Goal: Navigation & Orientation: Find specific page/section

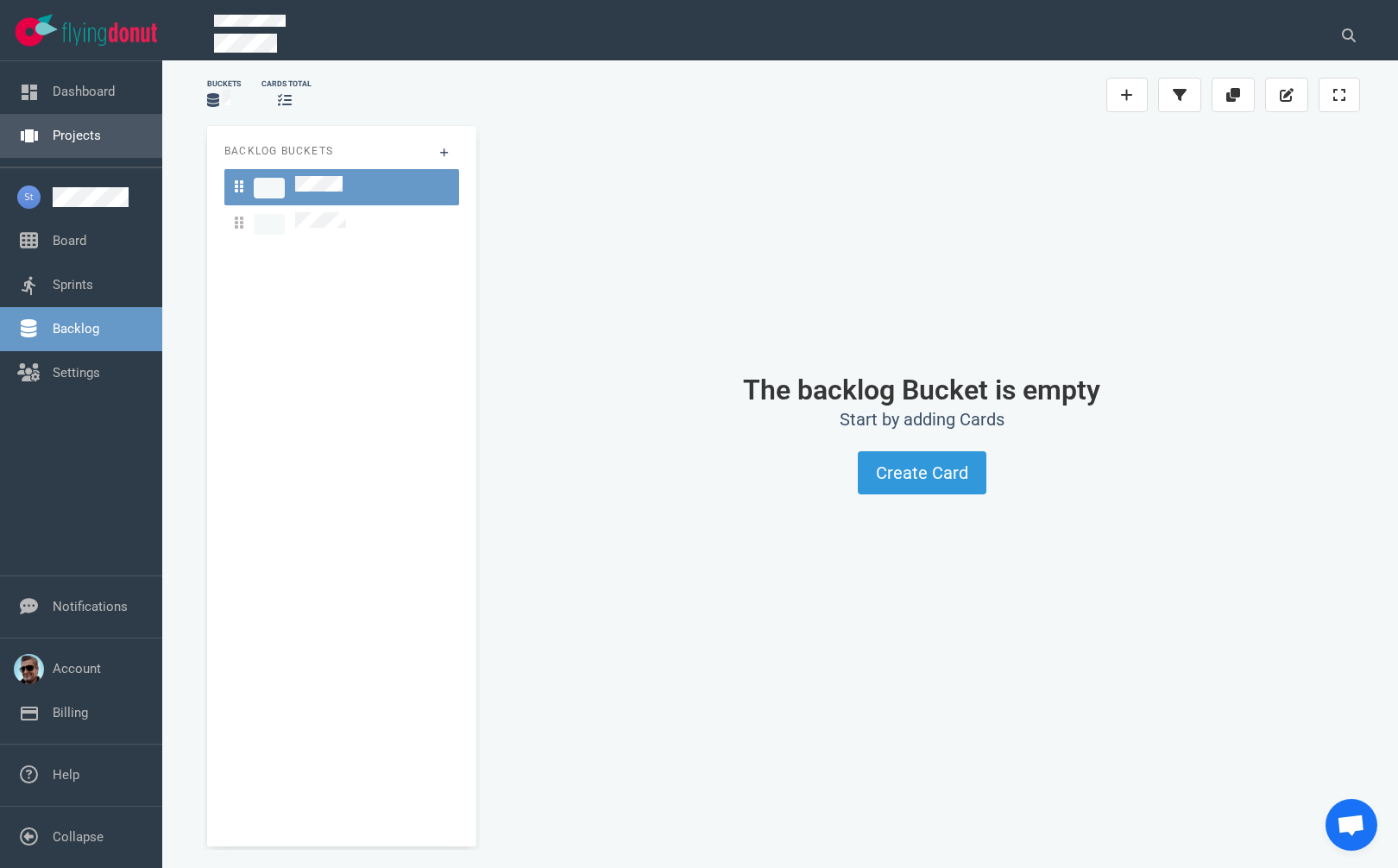
click at [95, 140] on link "Projects" at bounding box center [77, 135] width 48 height 15
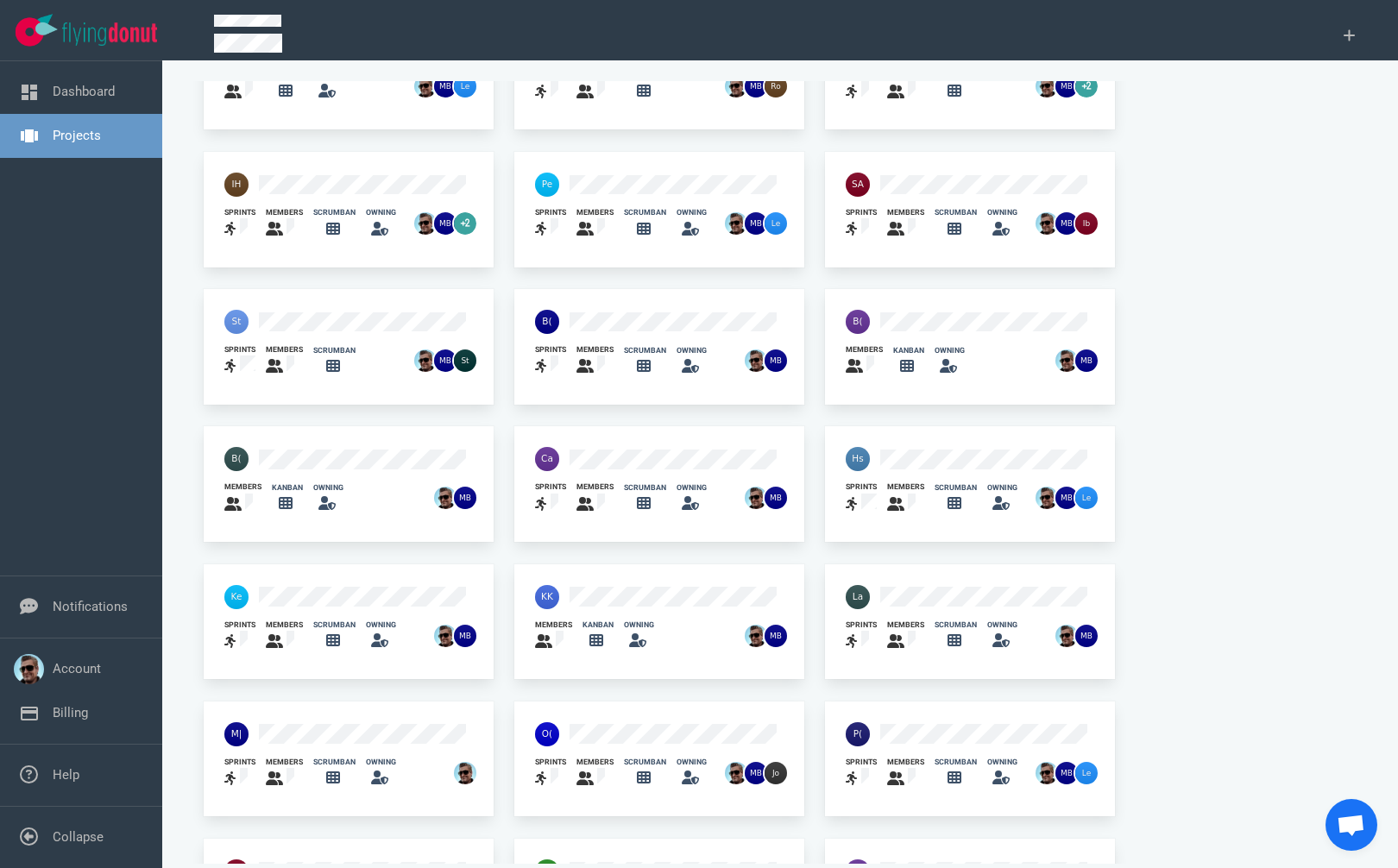
scroll to position [86, 0]
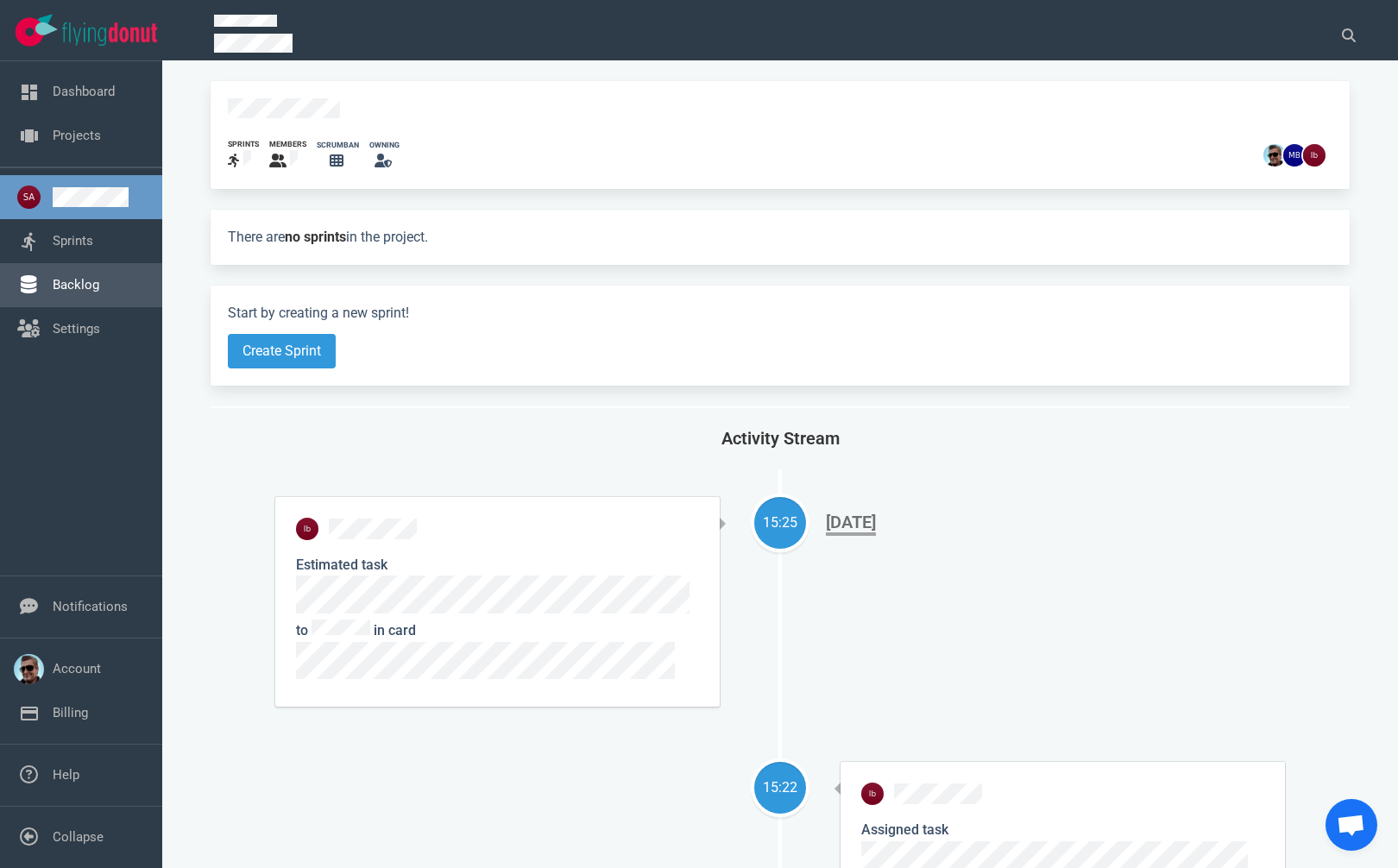
click at [64, 281] on link "Backlog" at bounding box center [76, 285] width 46 height 15
